Goal: Participate in discussion: Engage in conversation with other users on a specific topic

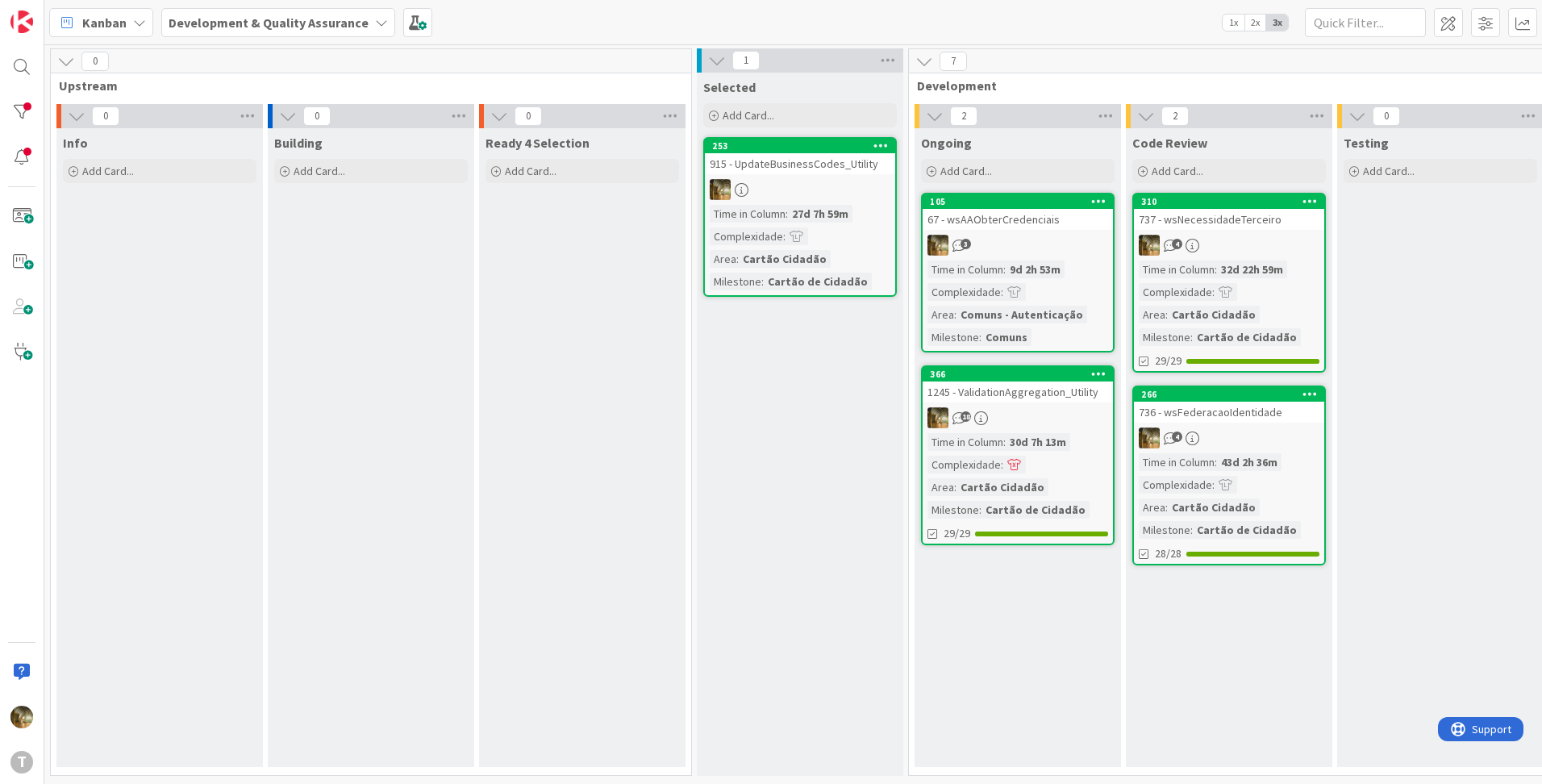
click at [1027, 463] on div "Time in Column : 30d 7h 13m Complexidade : Area : Cartão Cidadão Milestone : Ca…" at bounding box center [1018, 476] width 180 height 86
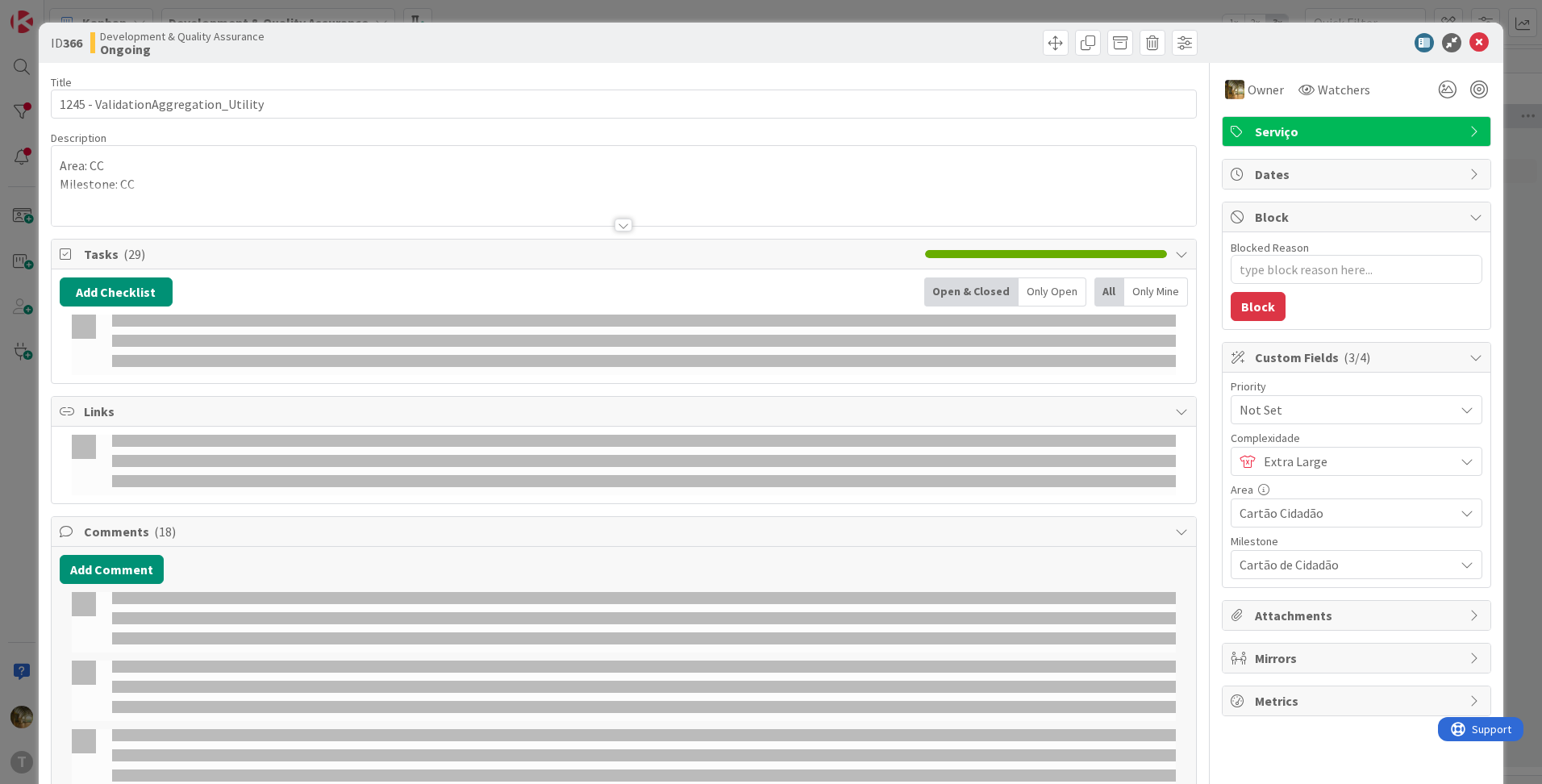
type textarea "x"
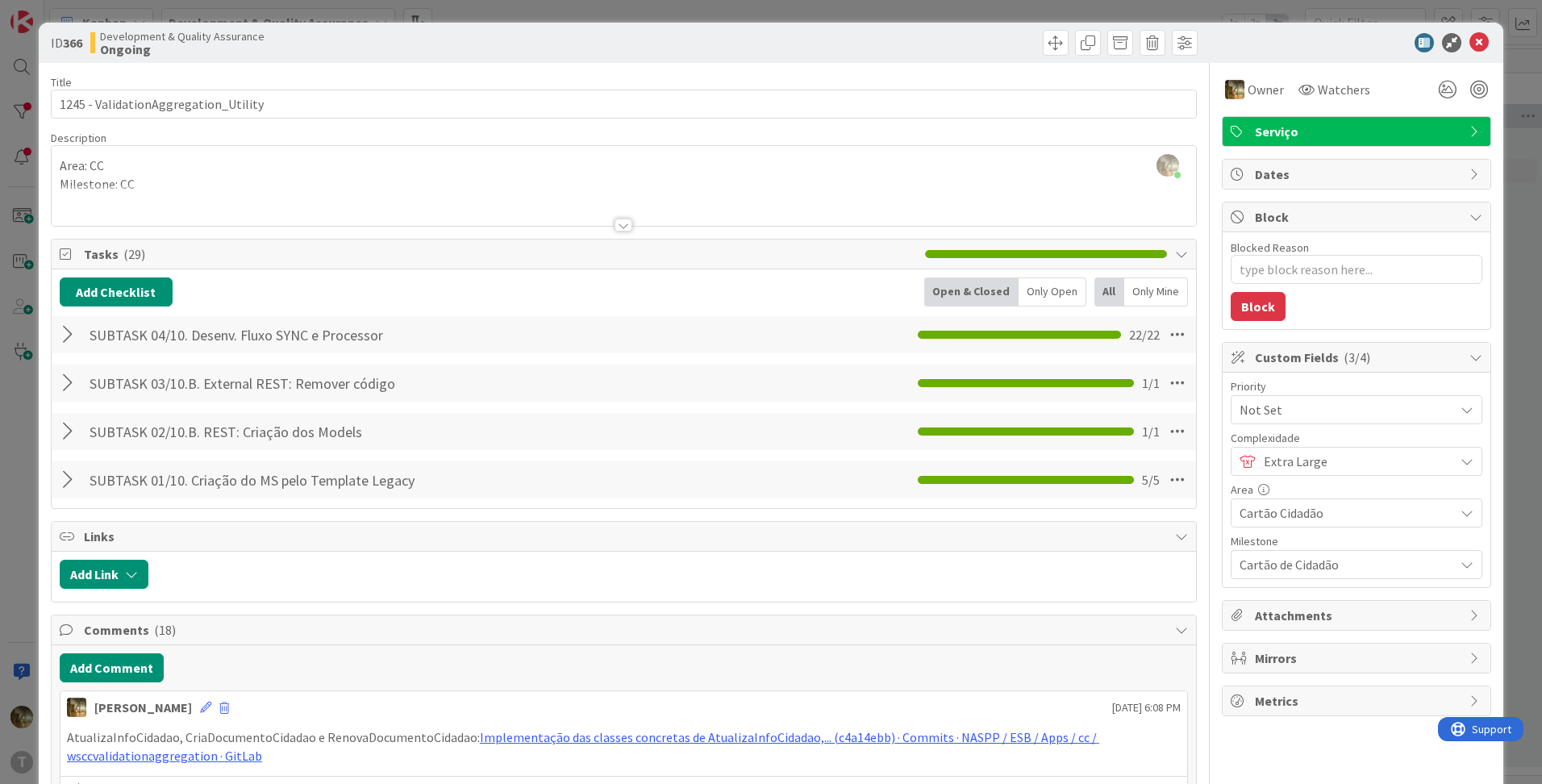
scroll to position [269, 0]
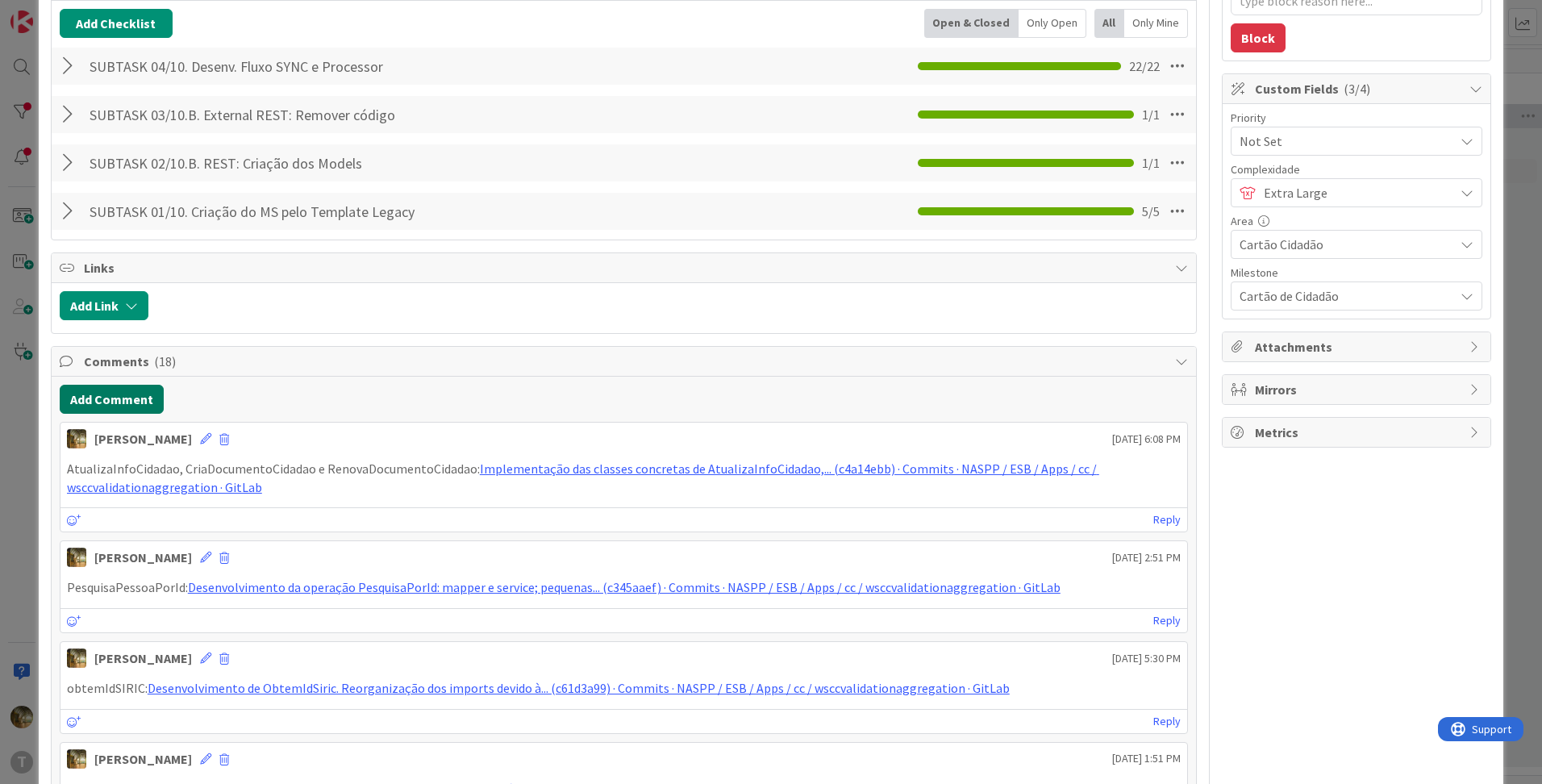
click at [96, 401] on button "Add Comment" at bounding box center [112, 399] width 104 height 29
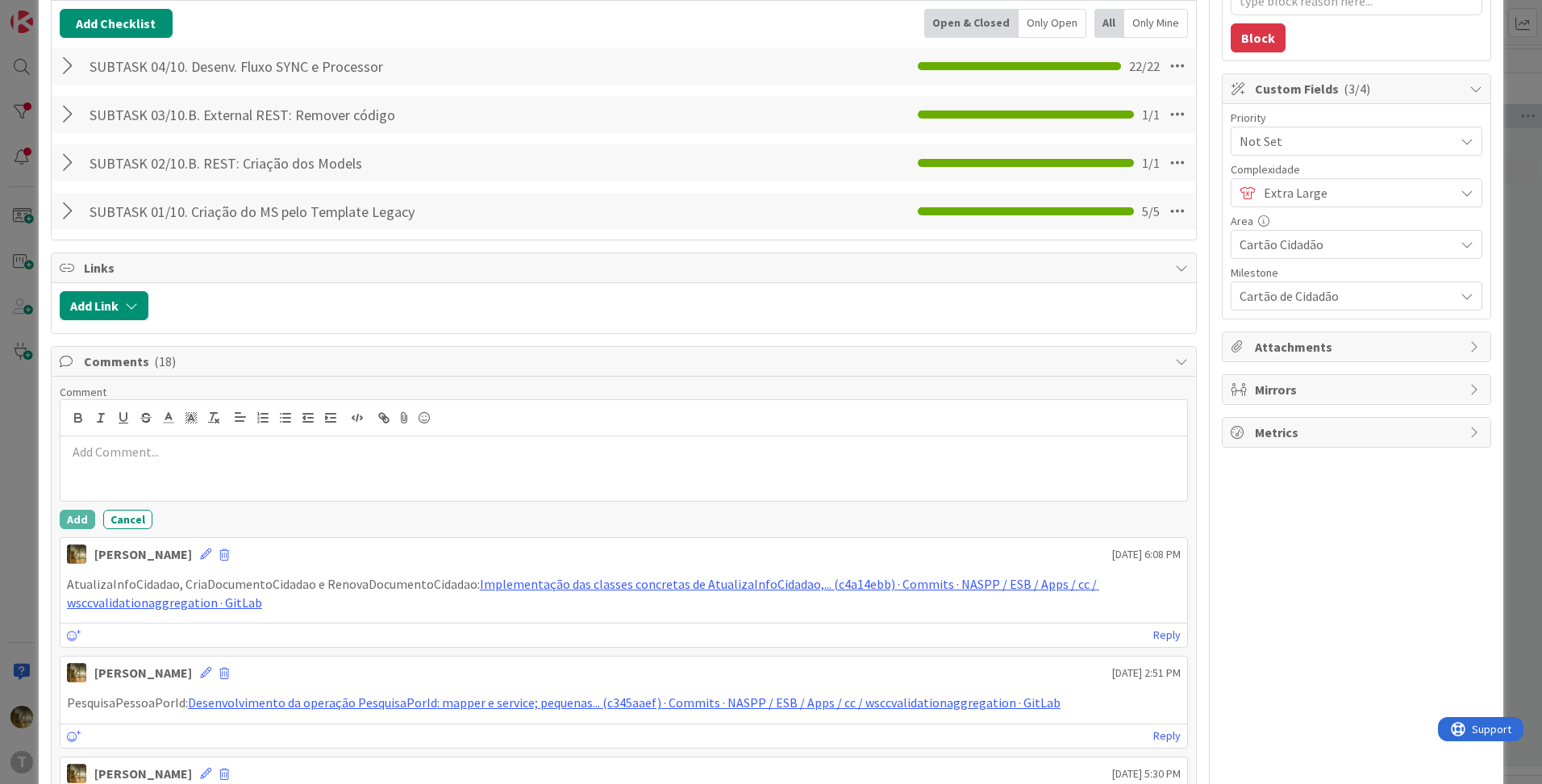
click at [164, 462] on div at bounding box center [624, 468] width 1127 height 64
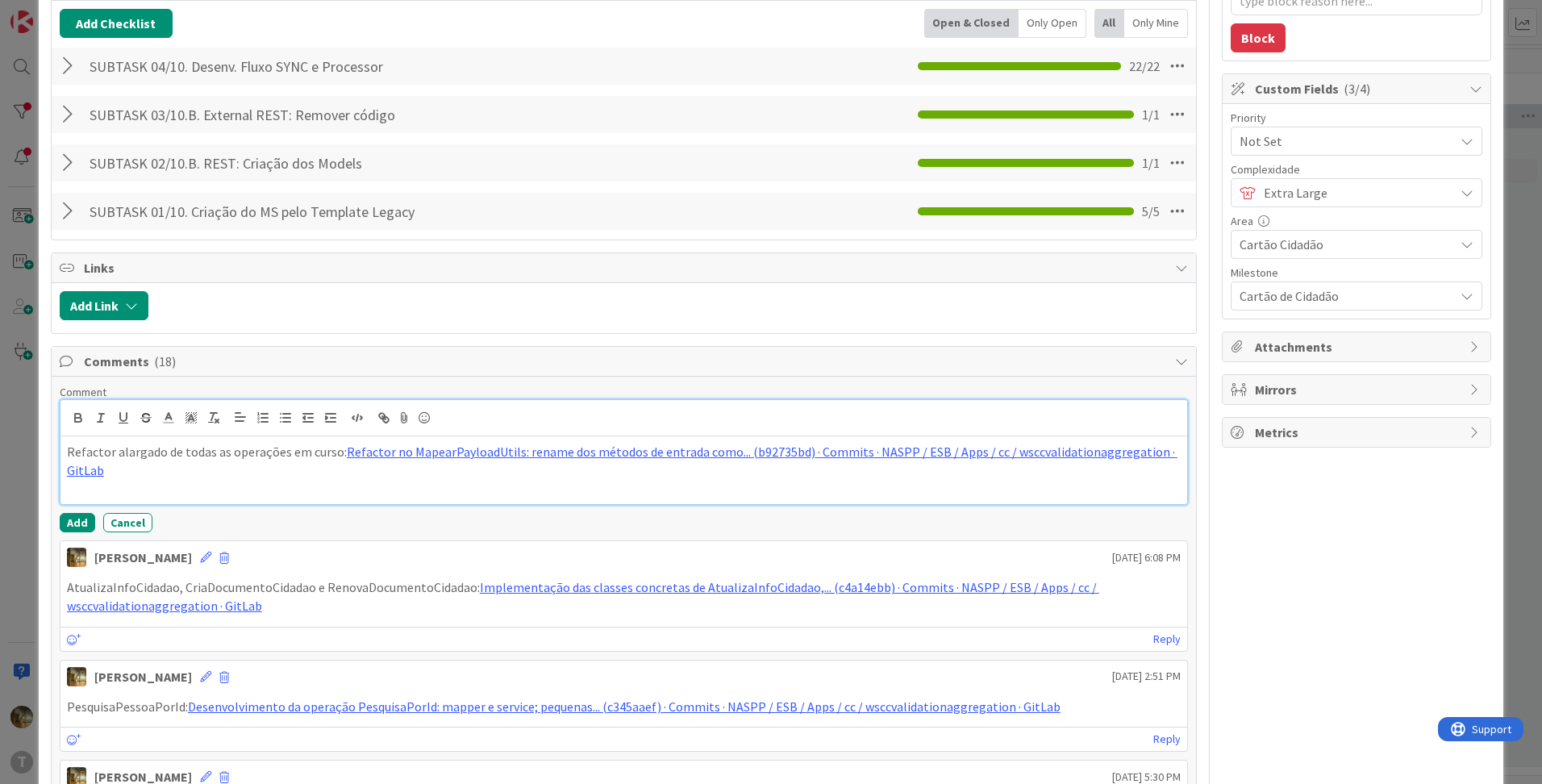
click at [156, 473] on p "Refactor alargado de todas as operações em curso: Refactor no MapearPayloadUtil…" at bounding box center [624, 461] width 1114 height 37
click at [127, 480] on p at bounding box center [624, 488] width 1114 height 19
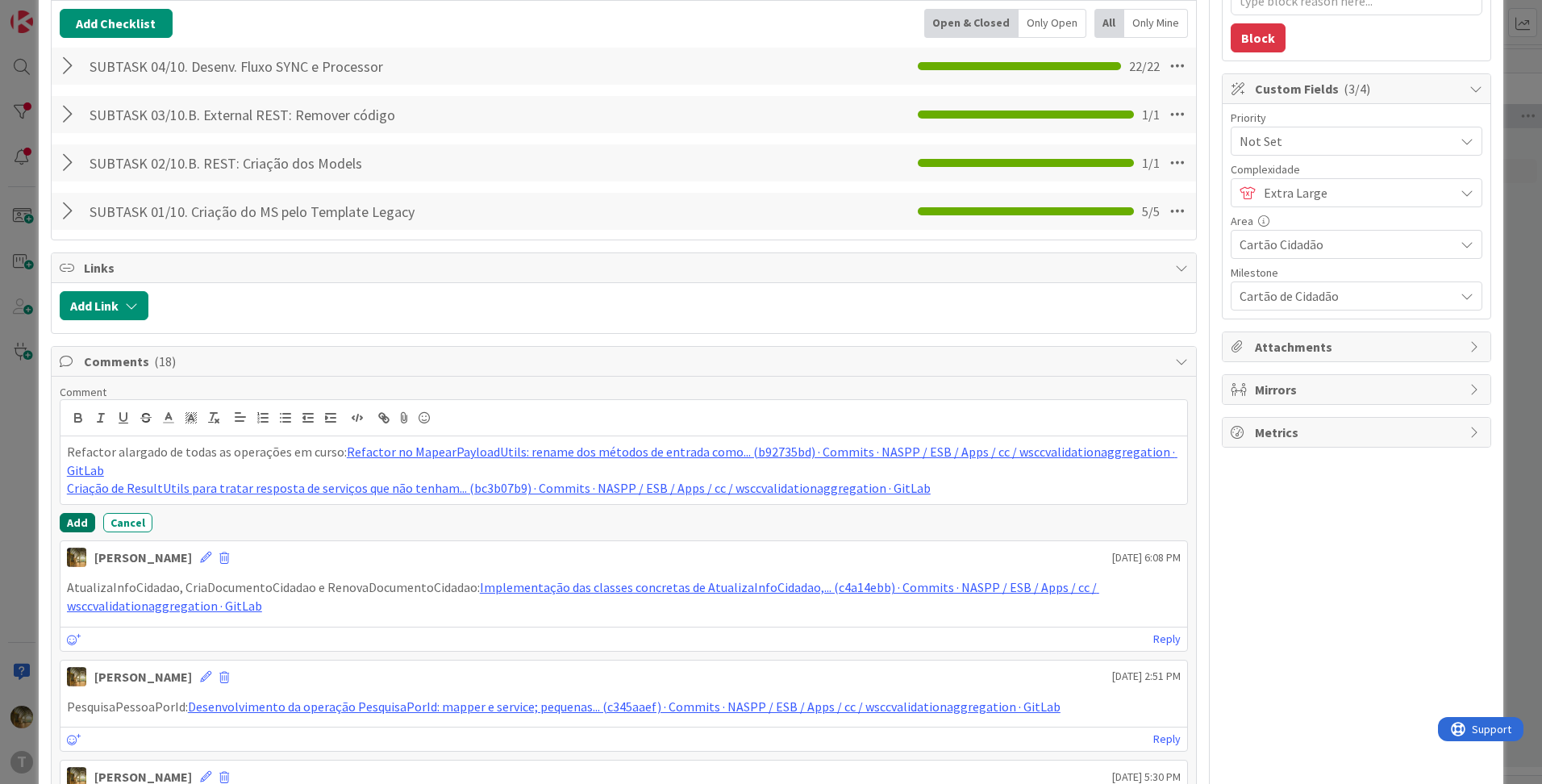
click at [80, 517] on button "Add" at bounding box center [78, 522] width 36 height 20
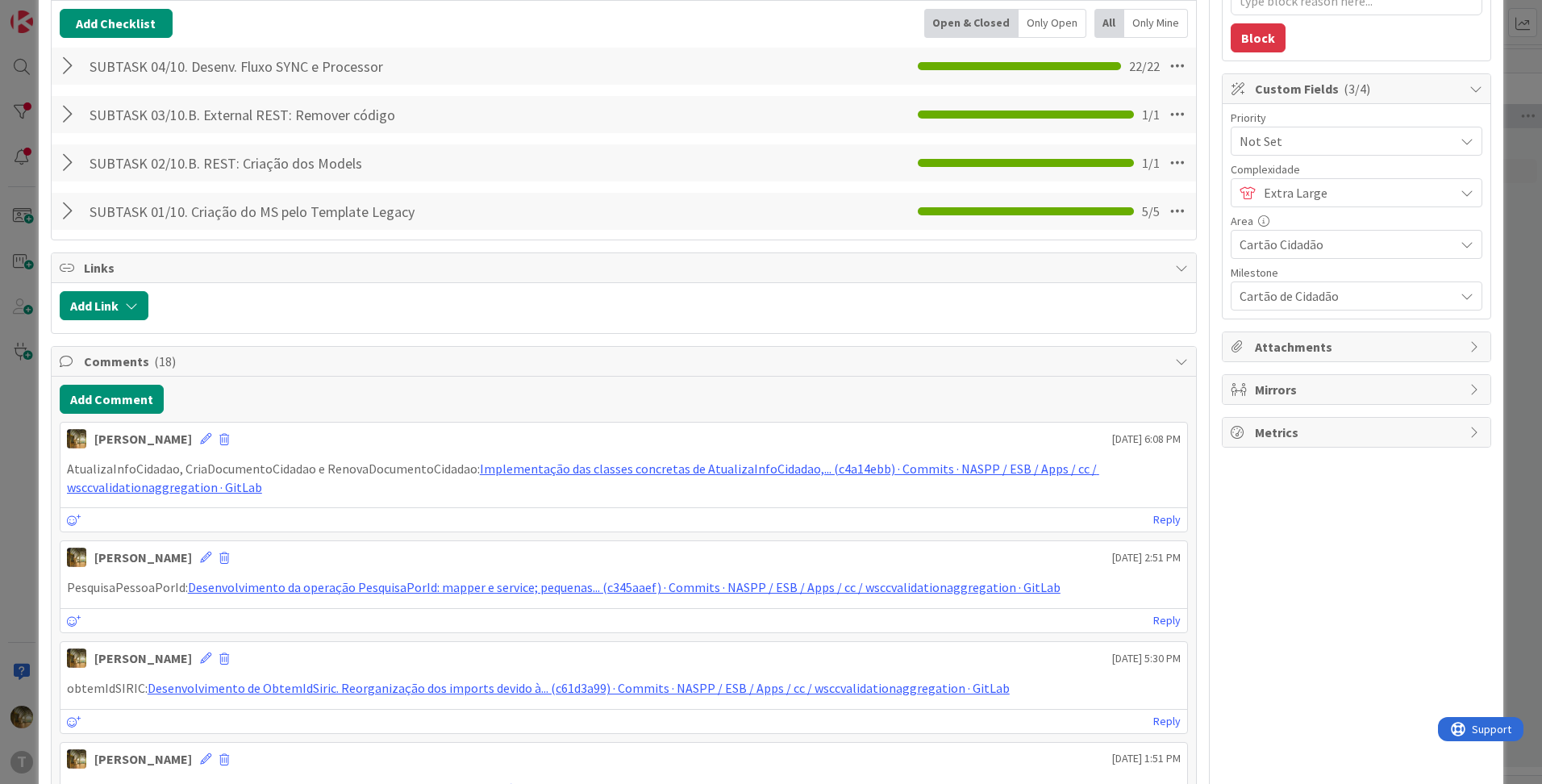
type textarea "x"
